Goal: Use online tool/utility: Use online tool/utility

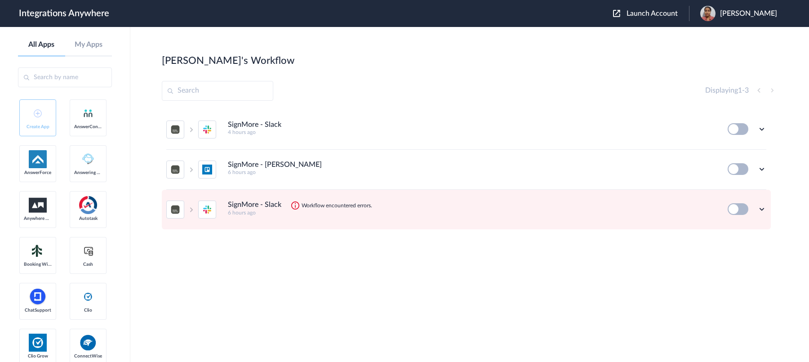
click at [638, 13] on span "Launch Account" at bounding box center [651, 13] width 51 height 7
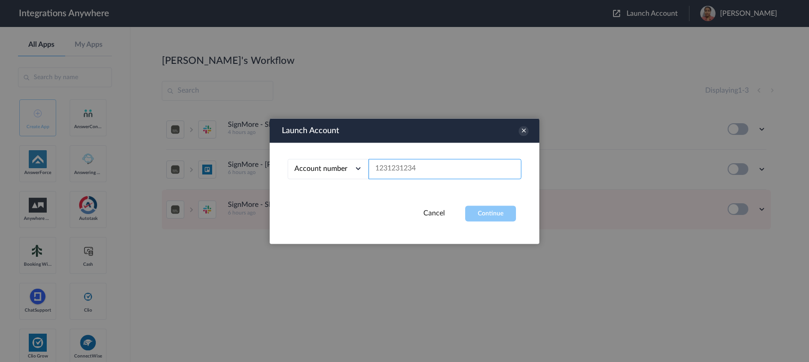
click at [428, 163] on input "text" at bounding box center [444, 169] width 153 height 20
paste input "2525407129"
type input "2525407129"
click at [495, 217] on button "Continue" at bounding box center [490, 213] width 51 height 16
